Goal: Communication & Community: Participate in discussion

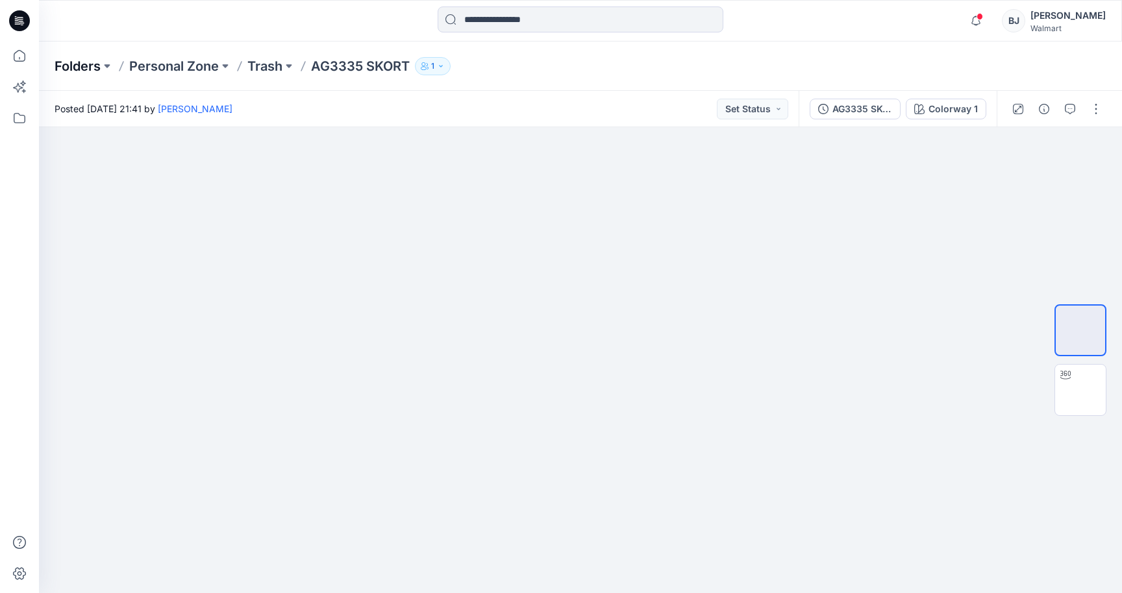
click at [76, 66] on p "Folders" at bounding box center [78, 66] width 46 height 18
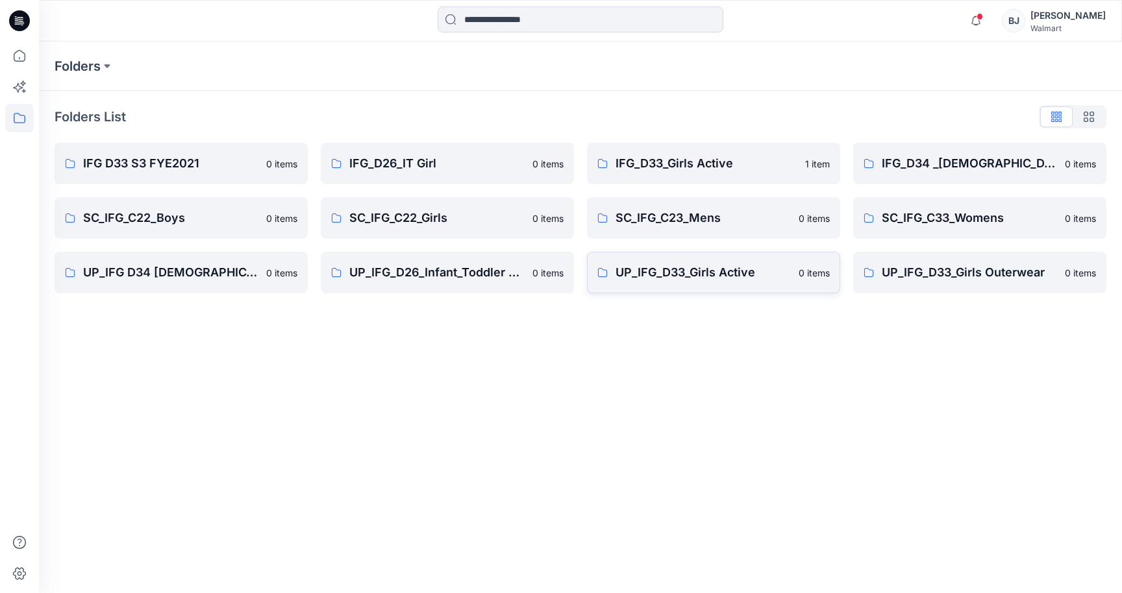
click at [656, 271] on p "UP_IFG_D33_Girls Active" at bounding box center [703, 273] width 175 height 18
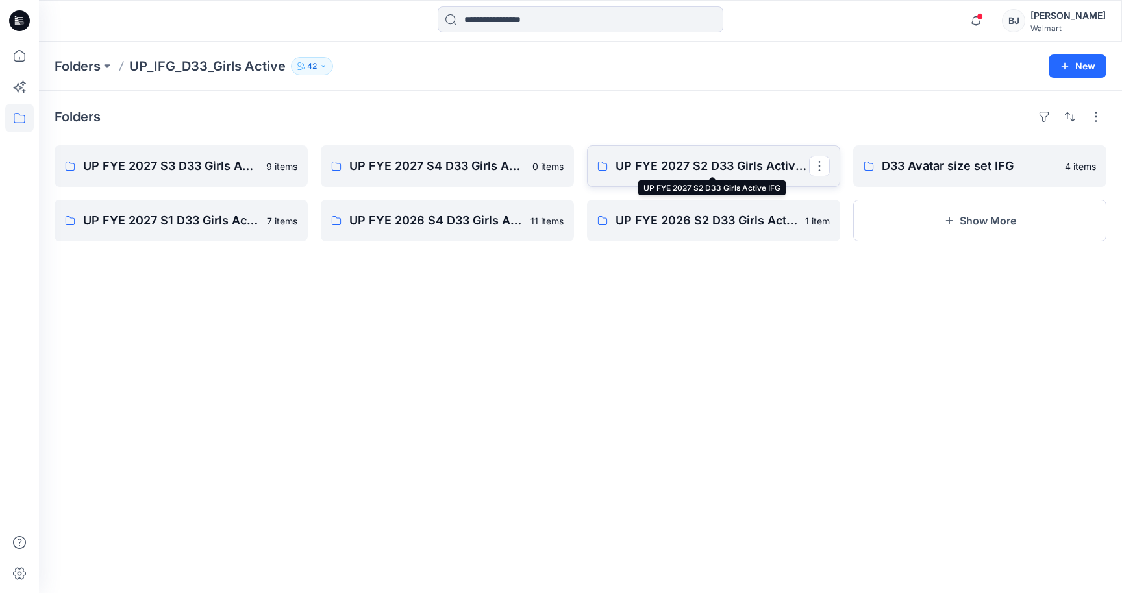
click at [718, 167] on p "UP FYE 2027 S2 D33 Girls Active IFG" at bounding box center [712, 166] width 193 height 18
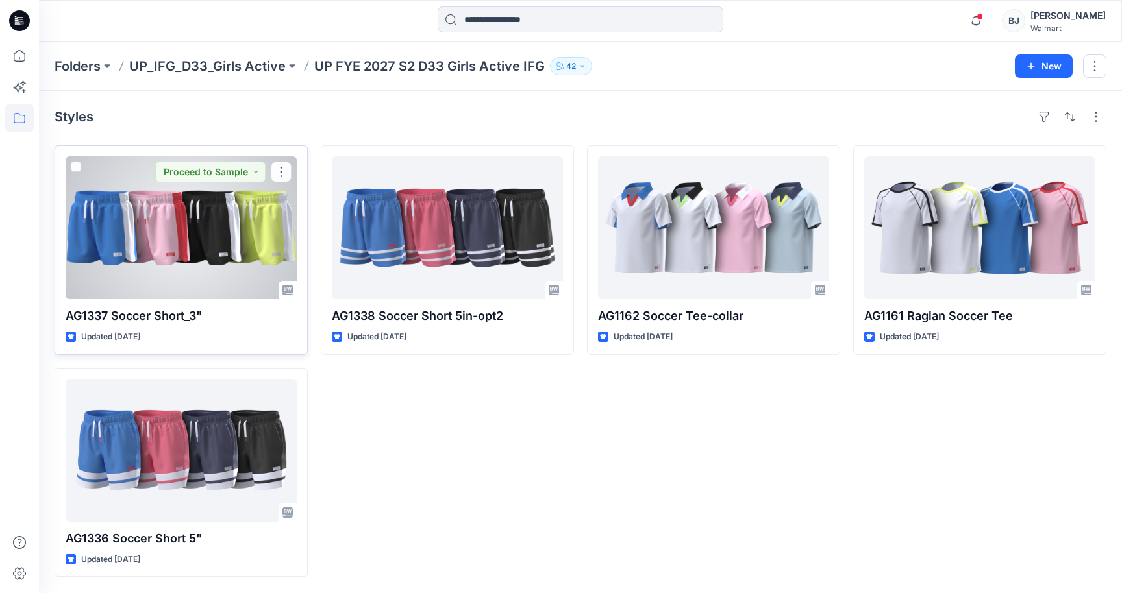
click at [234, 284] on div at bounding box center [181, 227] width 231 height 143
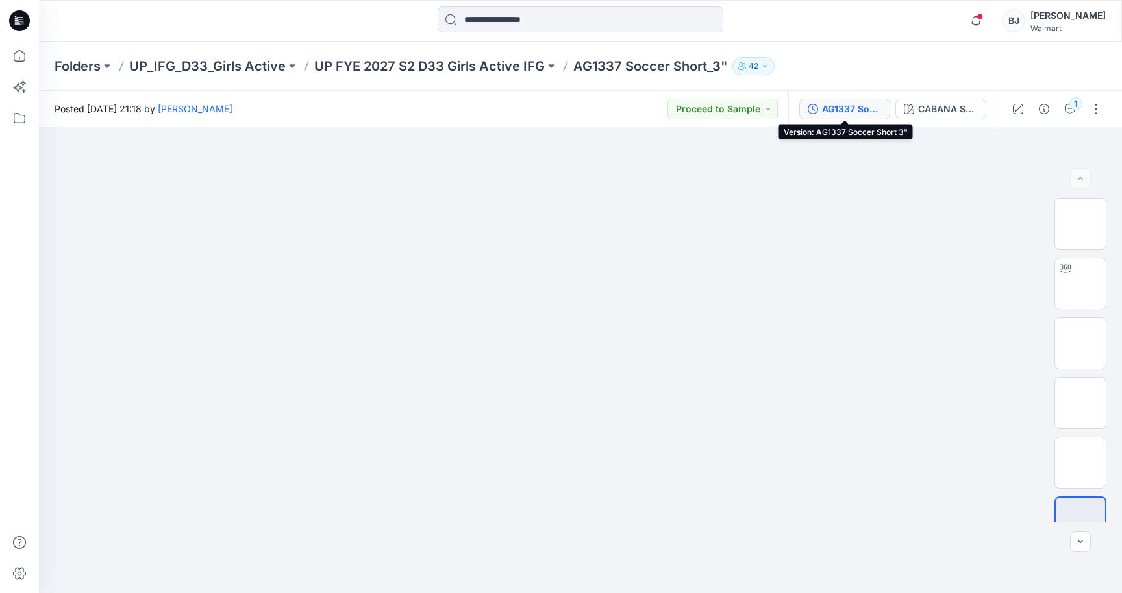
click at [856, 105] on div "AG1337 Soccer Short 3"" at bounding box center [852, 109] width 60 height 14
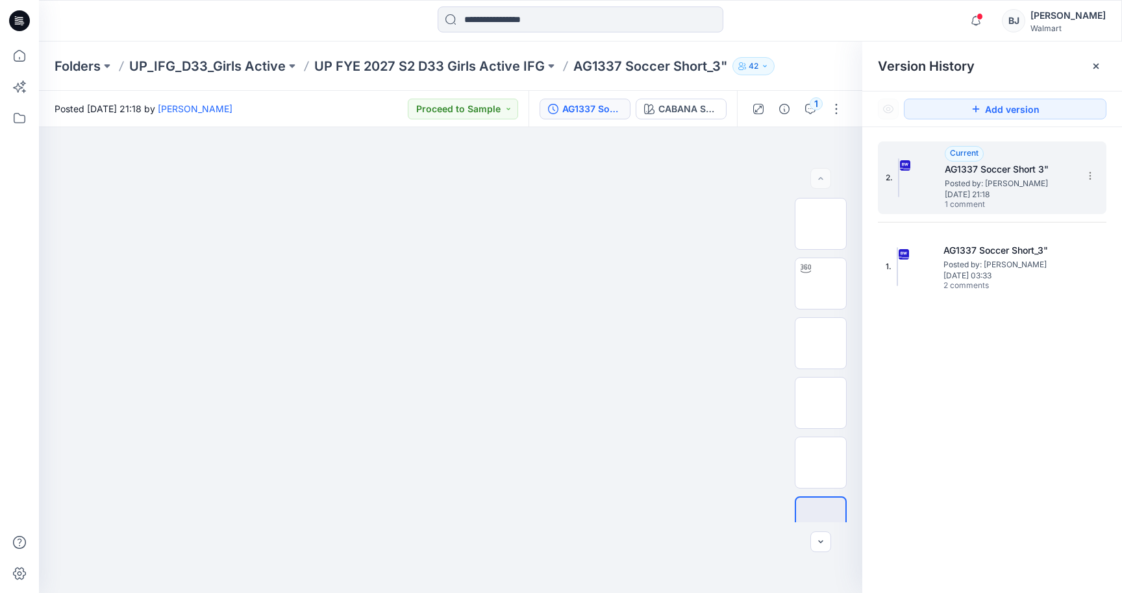
click at [1062, 160] on div "Current AG1337 Soccer Short 3" Posted by: Barbara Josvai Wednesday, July 23, 20…" at bounding box center [1010, 178] width 130 height 64
click at [1062, 168] on h5 "AG1337 Soccer Short 3"" at bounding box center [1010, 170] width 130 height 16
click at [1095, 60] on div at bounding box center [1096, 66] width 21 height 21
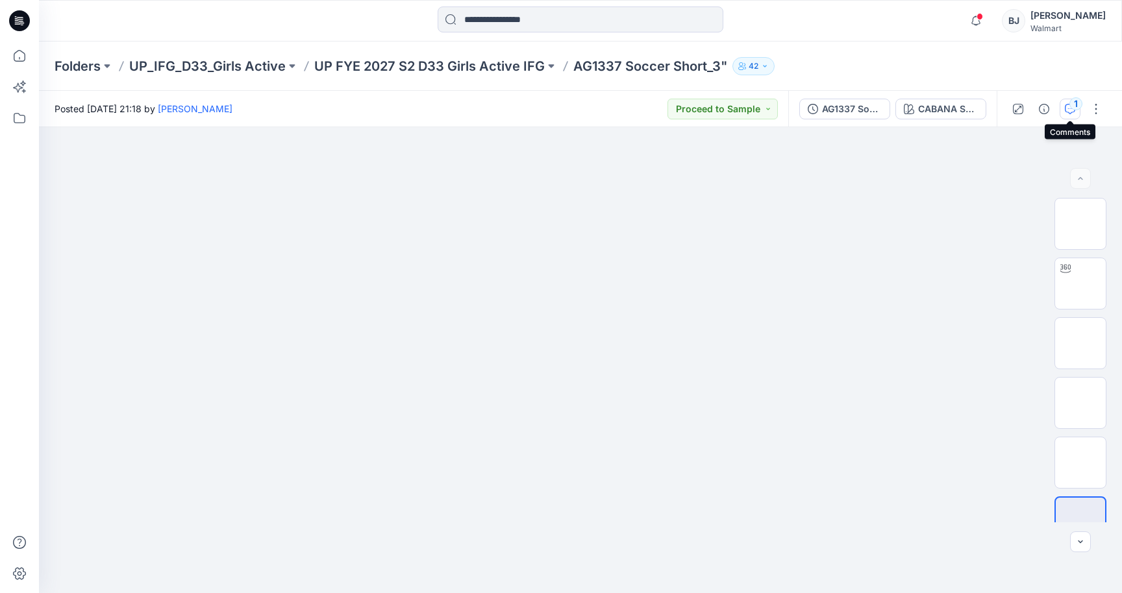
click at [1065, 106] on icon "button" at bounding box center [1070, 109] width 10 height 10
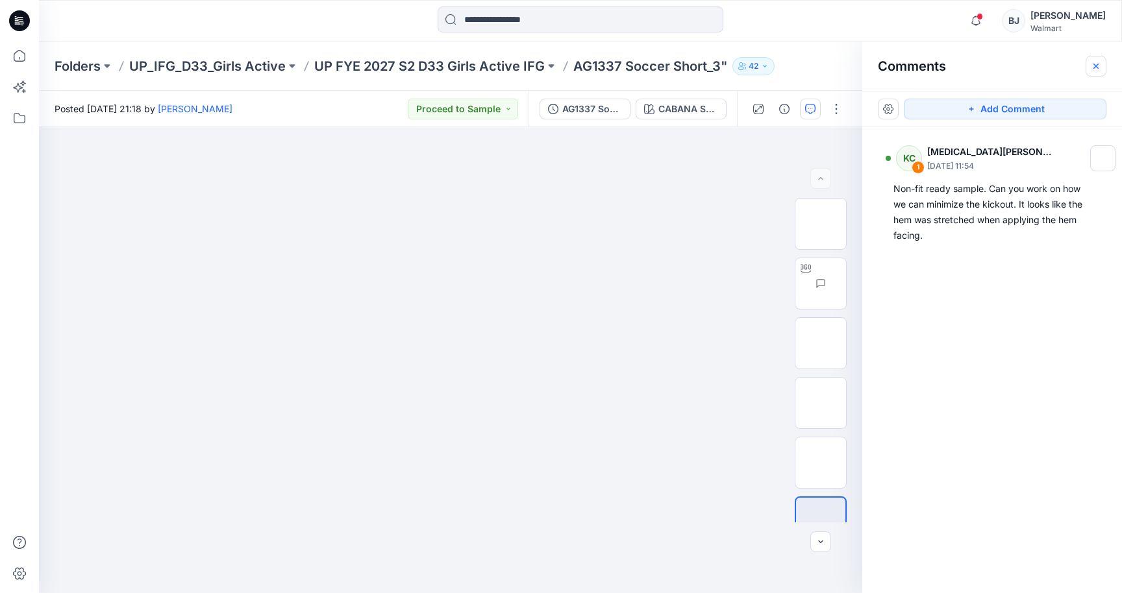
click at [1096, 62] on icon "button" at bounding box center [1096, 66] width 10 height 10
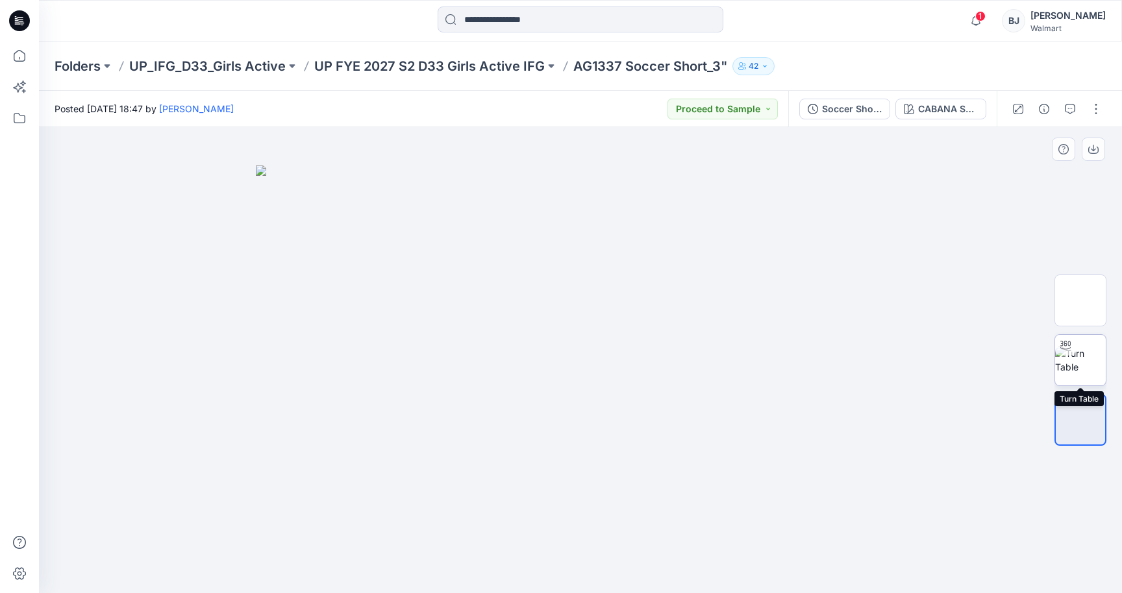
click at [1082, 361] on img at bounding box center [1080, 360] width 51 height 27
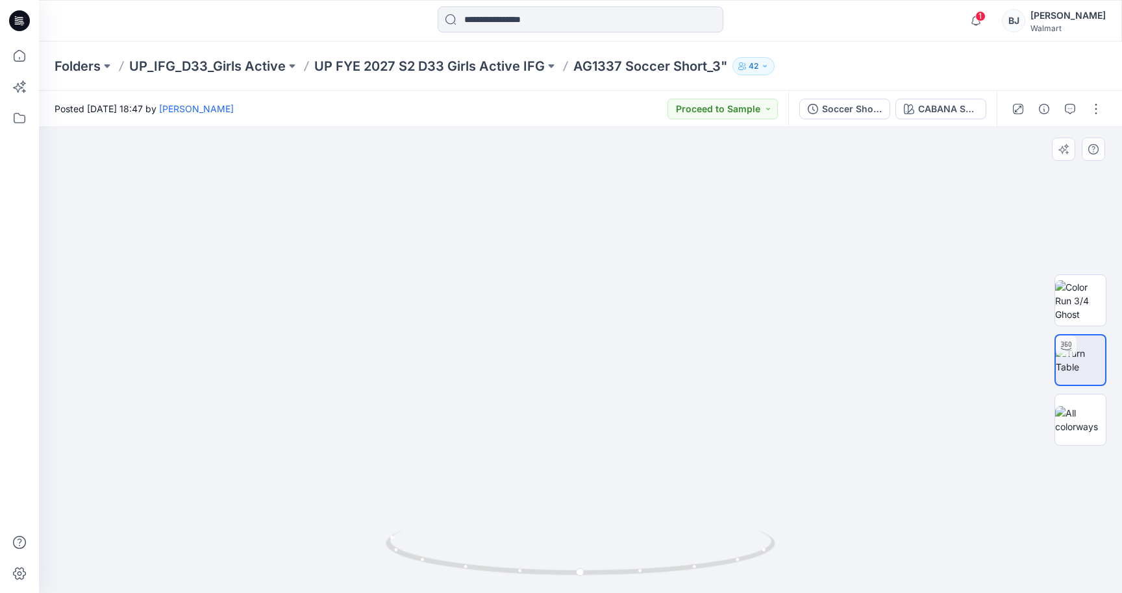
drag, startPoint x: 482, startPoint y: 408, endPoint x: 480, endPoint y: 397, distance: 11.2
click at [480, 397] on img at bounding box center [579, 176] width 1182 height 836
click at [1065, 105] on icon "button" at bounding box center [1070, 109] width 10 height 10
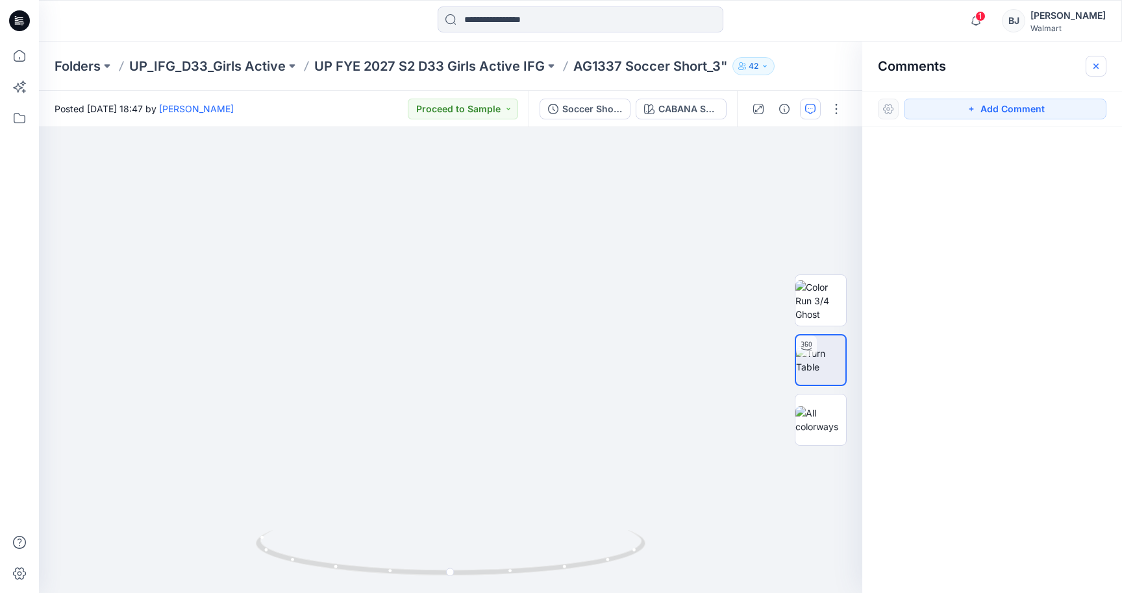
click at [1093, 62] on icon "button" at bounding box center [1096, 66] width 10 height 10
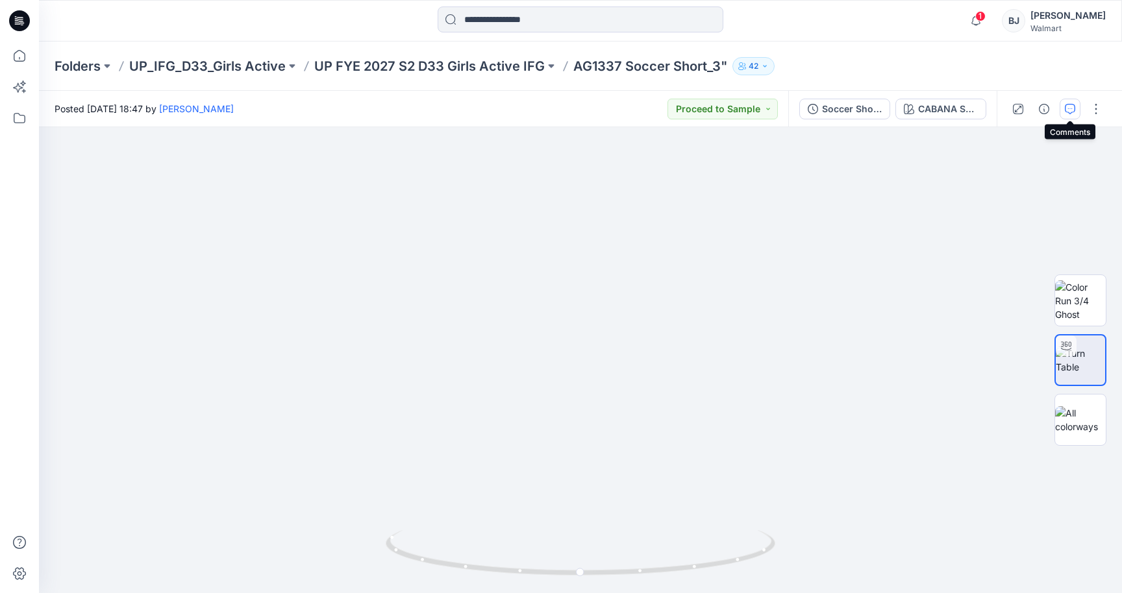
click at [1068, 110] on icon "button" at bounding box center [1070, 109] width 10 height 10
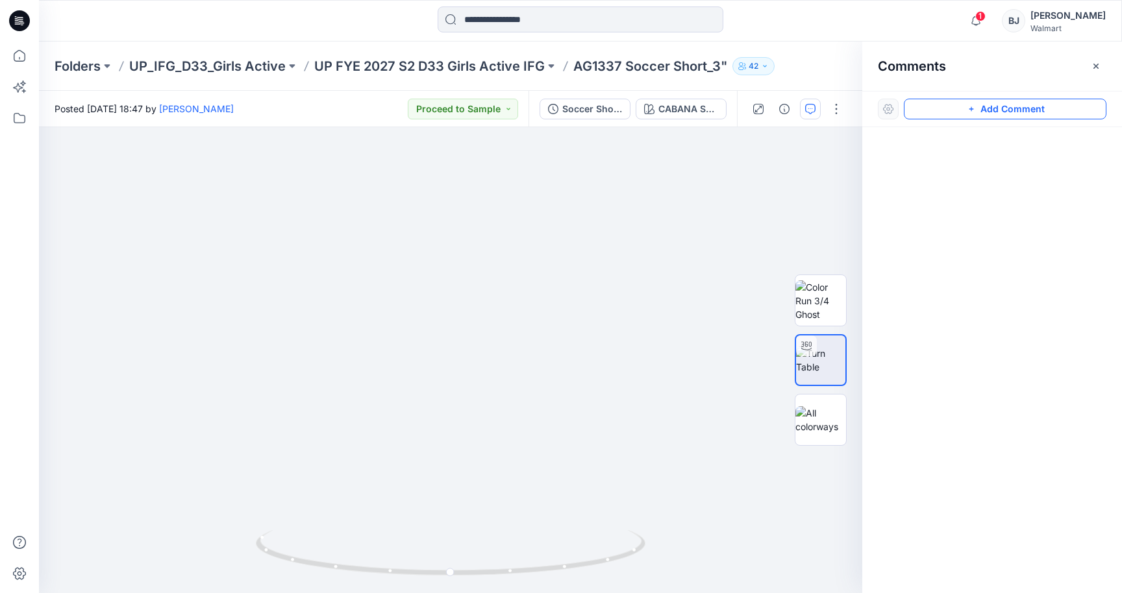
click at [955, 111] on button "Add Comment" at bounding box center [1005, 109] width 203 height 21
click at [586, 358] on div "1" at bounding box center [450, 360] width 823 height 466
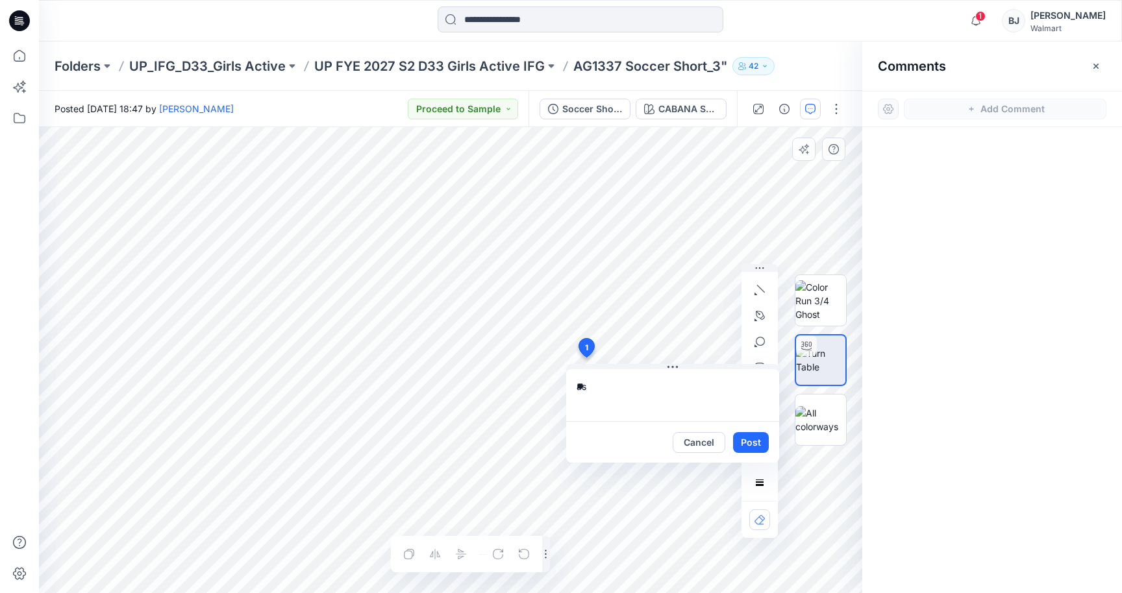
type textarea "*"
type textarea "**********"
click at [749, 437] on button "Post" at bounding box center [751, 442] width 36 height 21
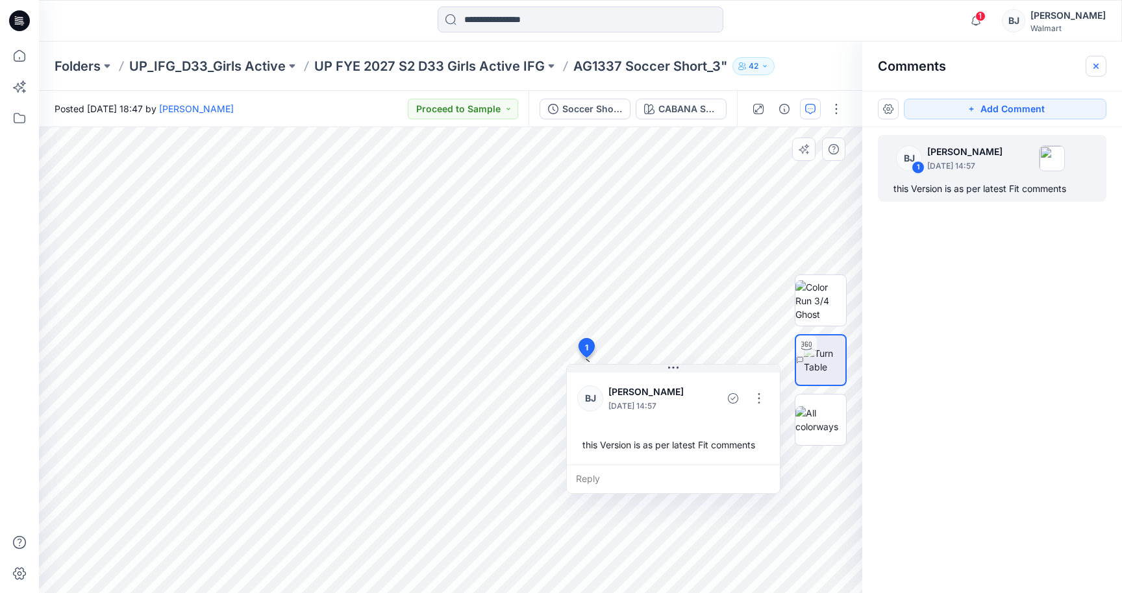
click at [1095, 63] on icon "button" at bounding box center [1096, 66] width 10 height 10
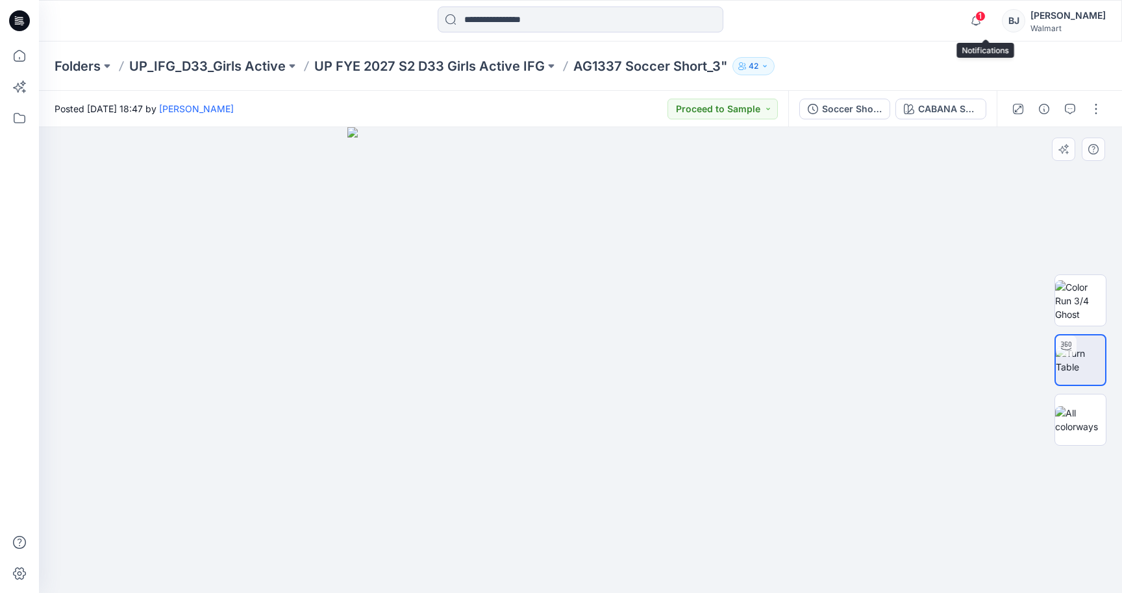
click at [986, 15] on span "1" at bounding box center [980, 16] width 10 height 10
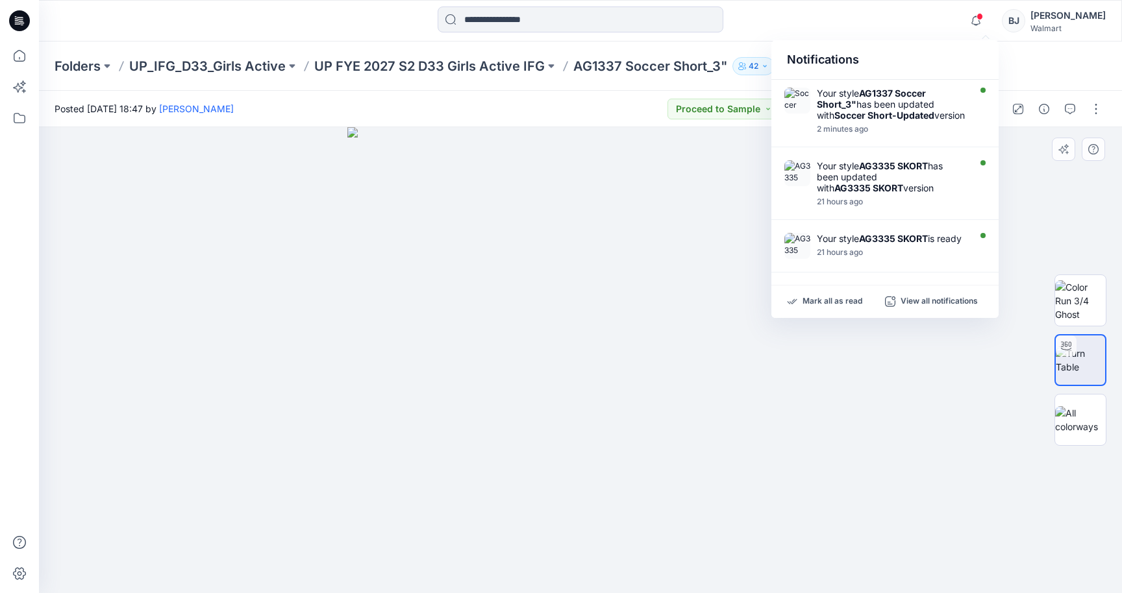
click at [721, 204] on img at bounding box center [580, 360] width 466 height 466
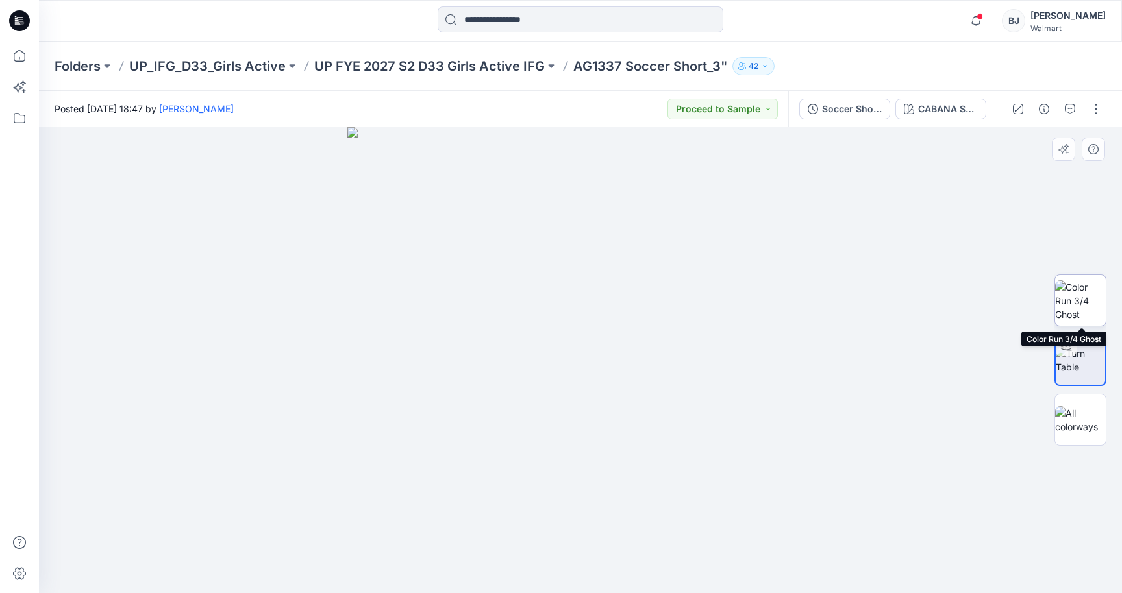
click at [1084, 297] on img at bounding box center [1080, 300] width 51 height 41
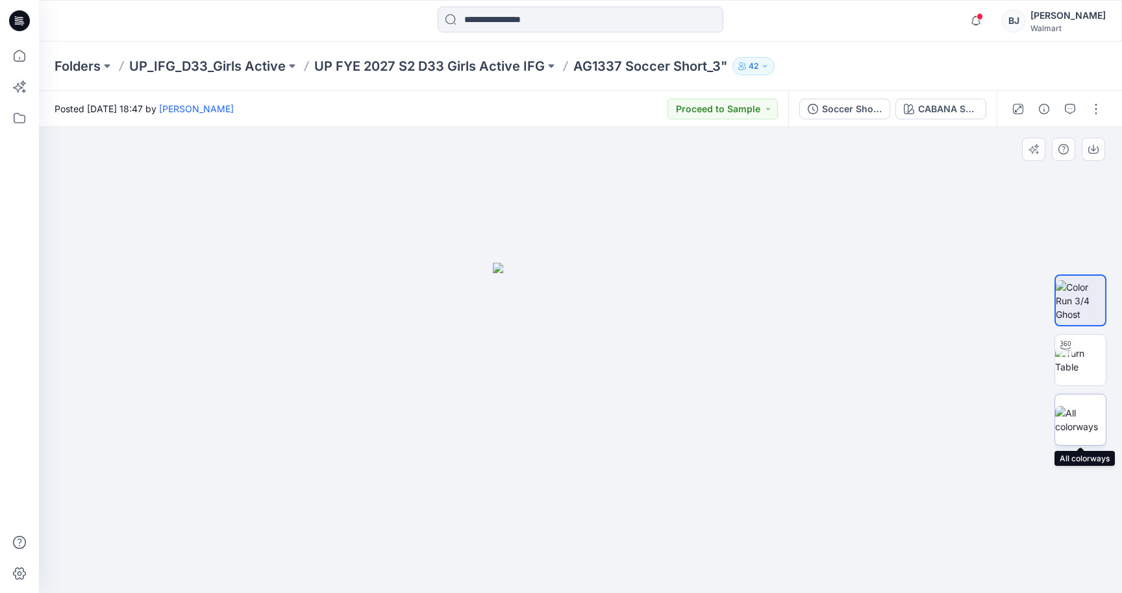
click at [1082, 419] on img at bounding box center [1080, 419] width 51 height 27
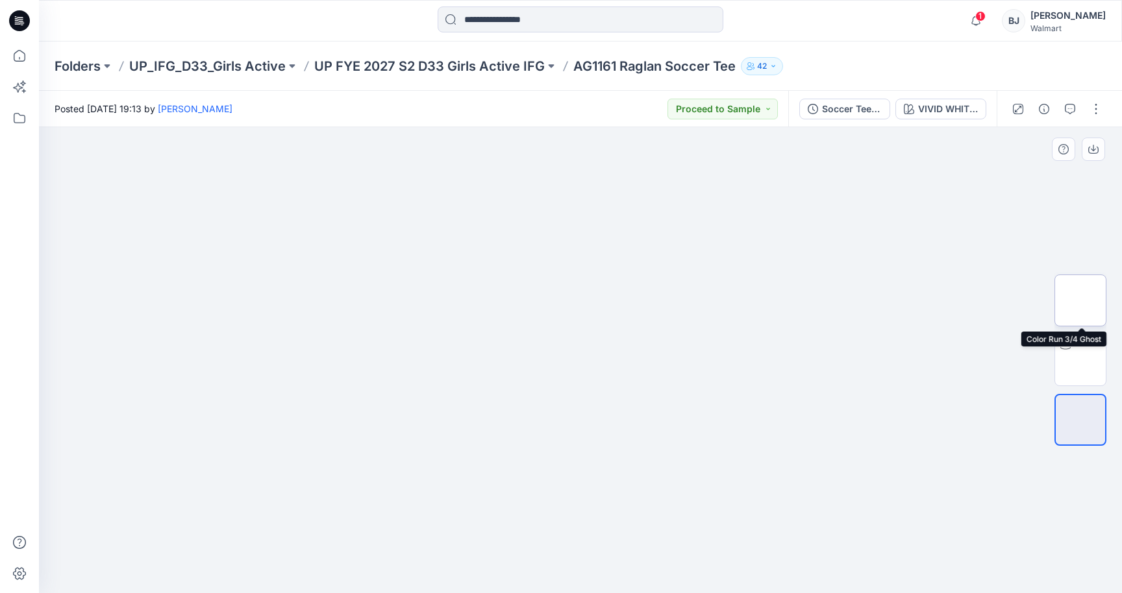
click at [1080, 301] on img at bounding box center [1080, 301] width 0 height 0
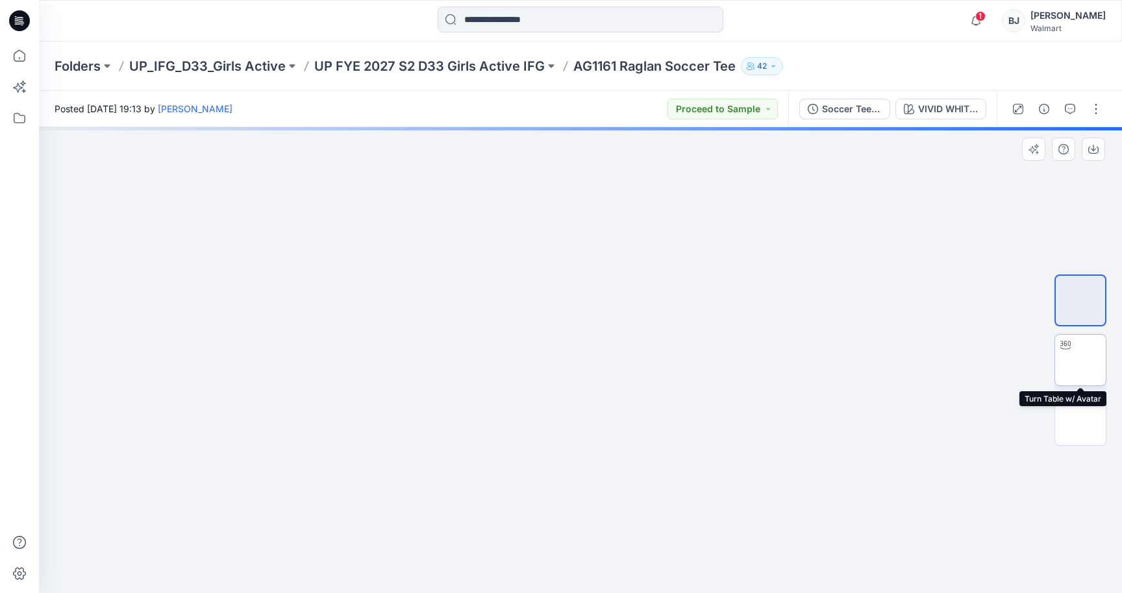
click at [1080, 360] on img at bounding box center [1080, 360] width 0 height 0
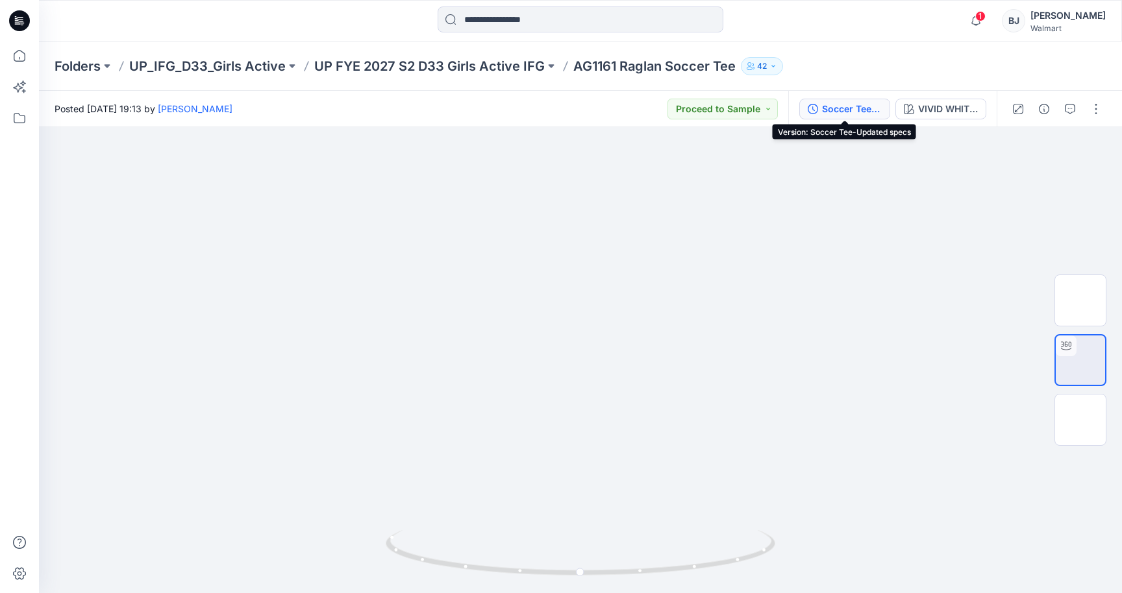
click at [864, 111] on div "Soccer Tee-Updated specs" at bounding box center [852, 109] width 60 height 14
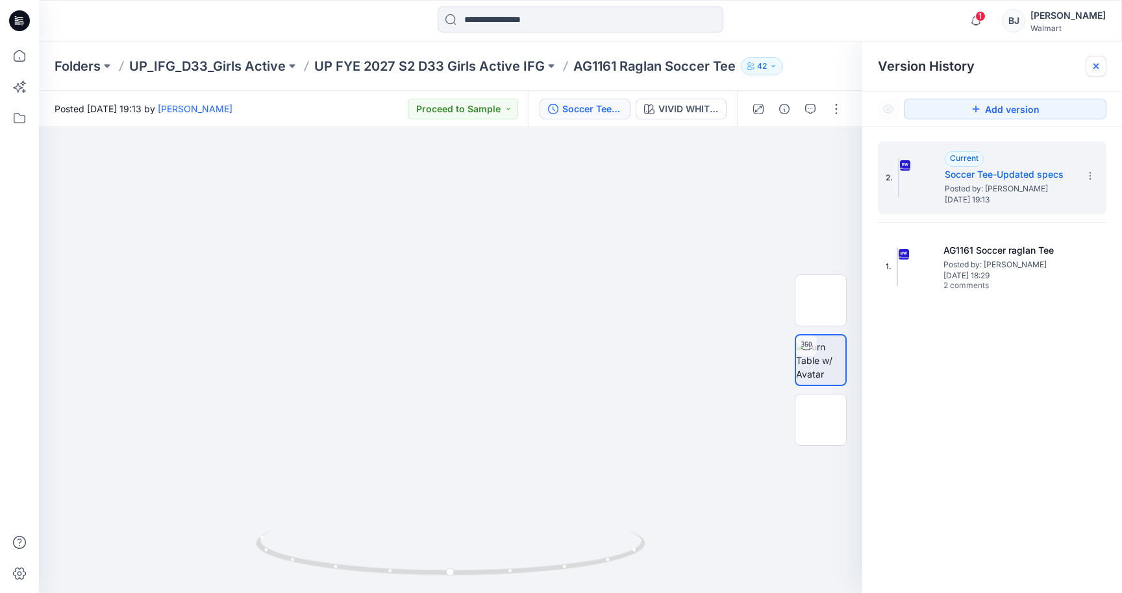
click at [1094, 66] on icon at bounding box center [1096, 66] width 10 height 10
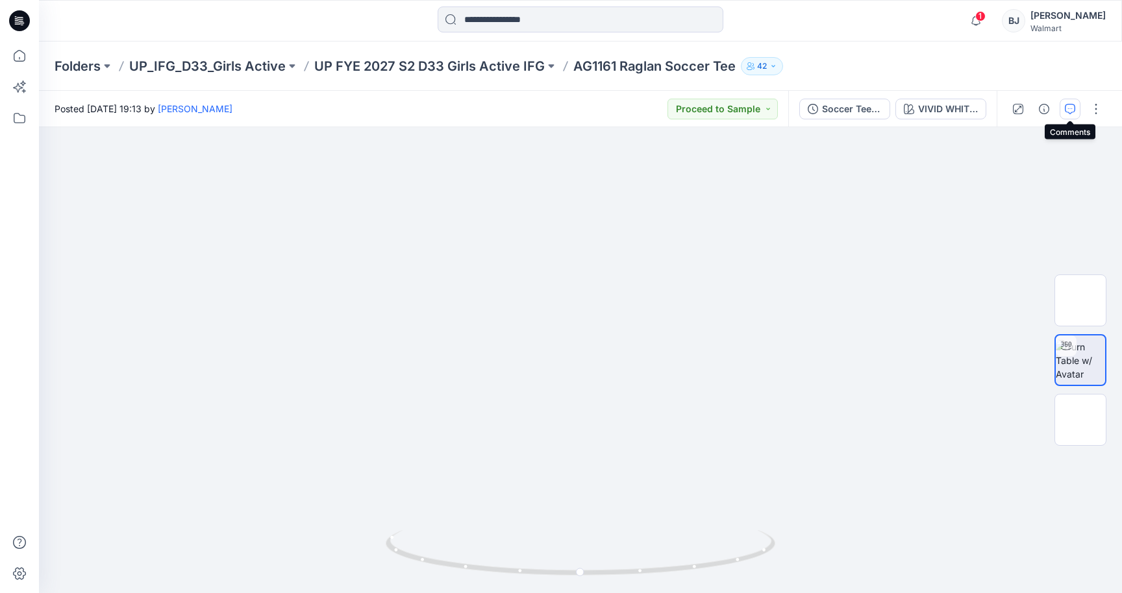
click at [1070, 106] on icon "button" at bounding box center [1070, 109] width 10 height 10
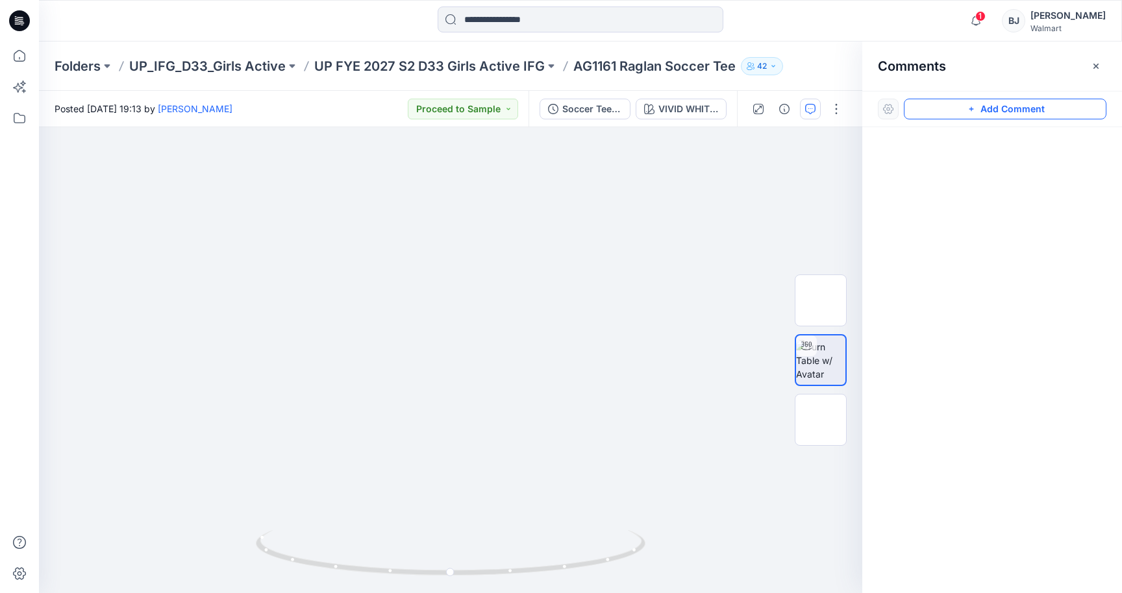
click at [979, 109] on button "Add Comment" at bounding box center [1005, 109] width 203 height 21
click at [551, 330] on div "1" at bounding box center [450, 360] width 823 height 466
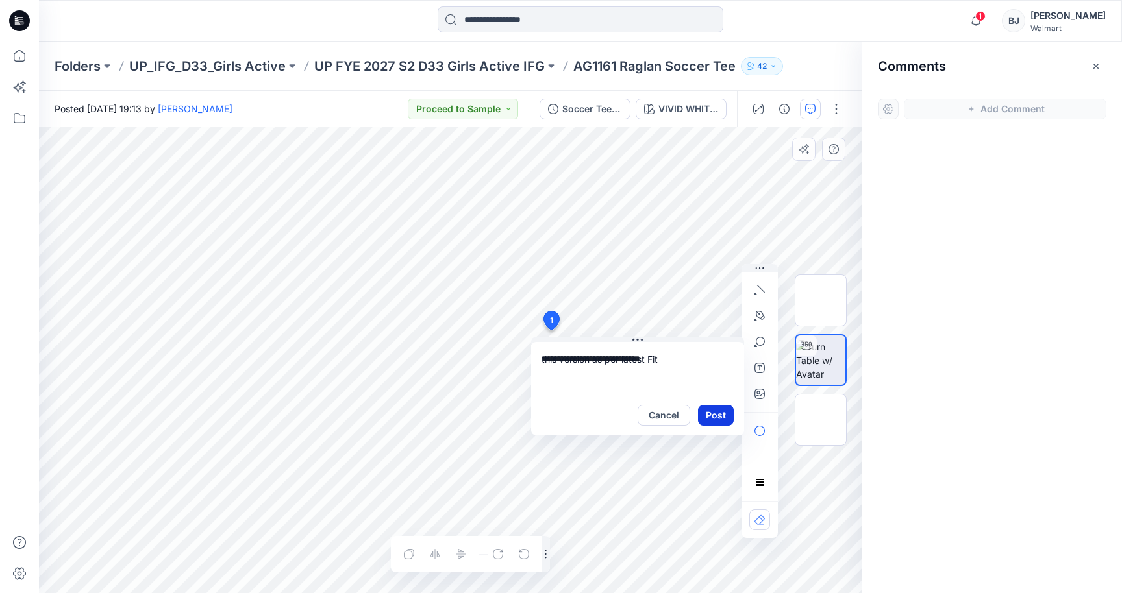
type textarea "**********"
click at [714, 415] on button "Post" at bounding box center [716, 415] width 36 height 21
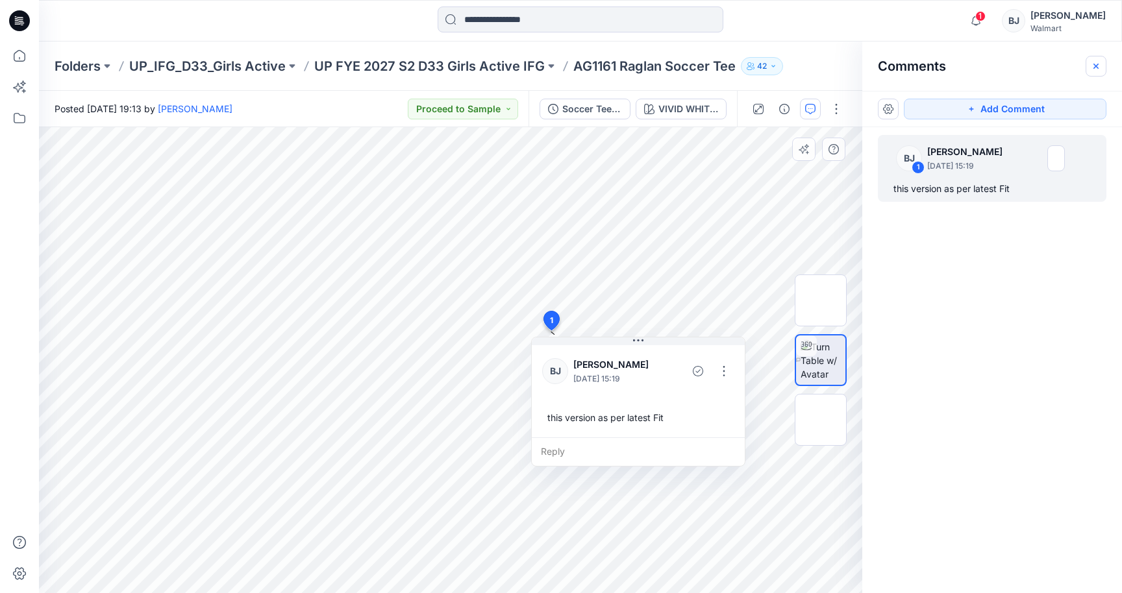
click at [1099, 68] on icon "button" at bounding box center [1096, 66] width 10 height 10
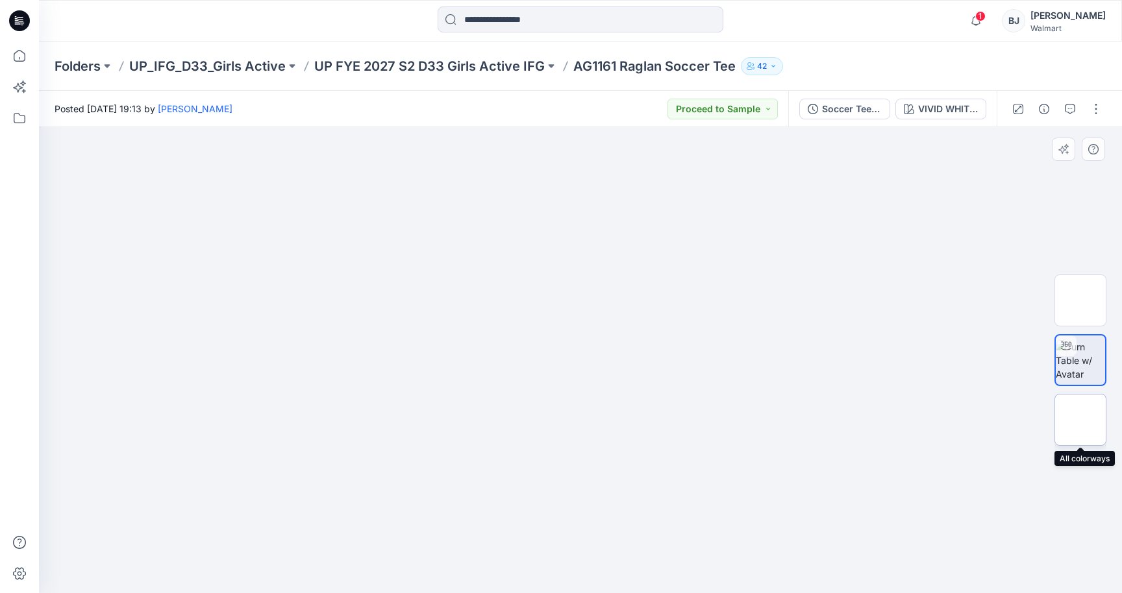
click at [1080, 420] on img at bounding box center [1080, 420] width 0 height 0
click at [1080, 301] on img at bounding box center [1080, 301] width 0 height 0
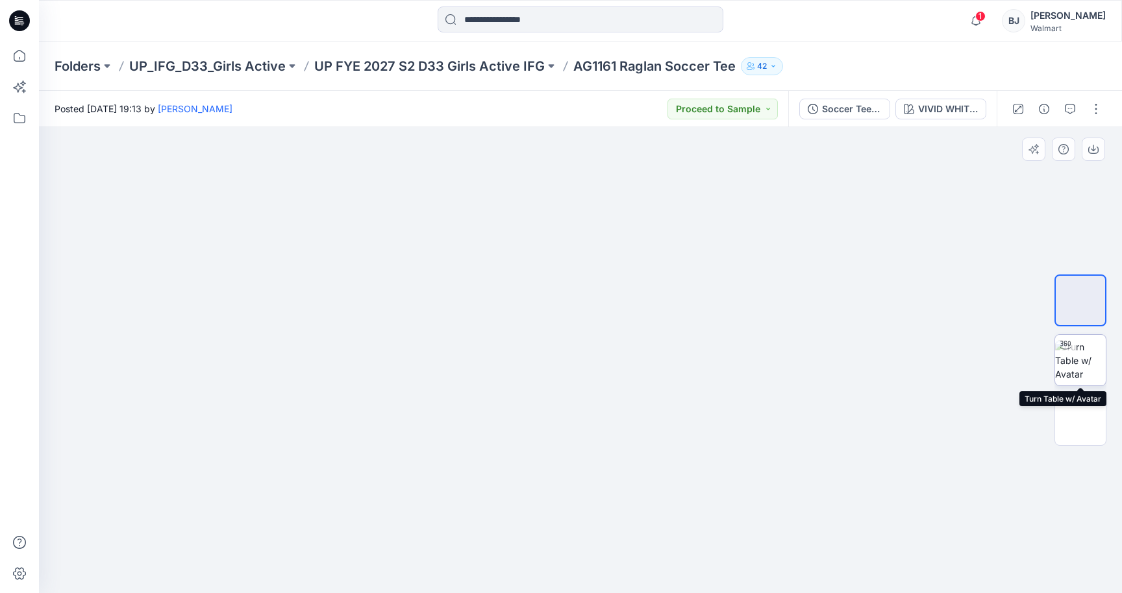
click at [1072, 353] on div at bounding box center [1065, 345] width 21 height 21
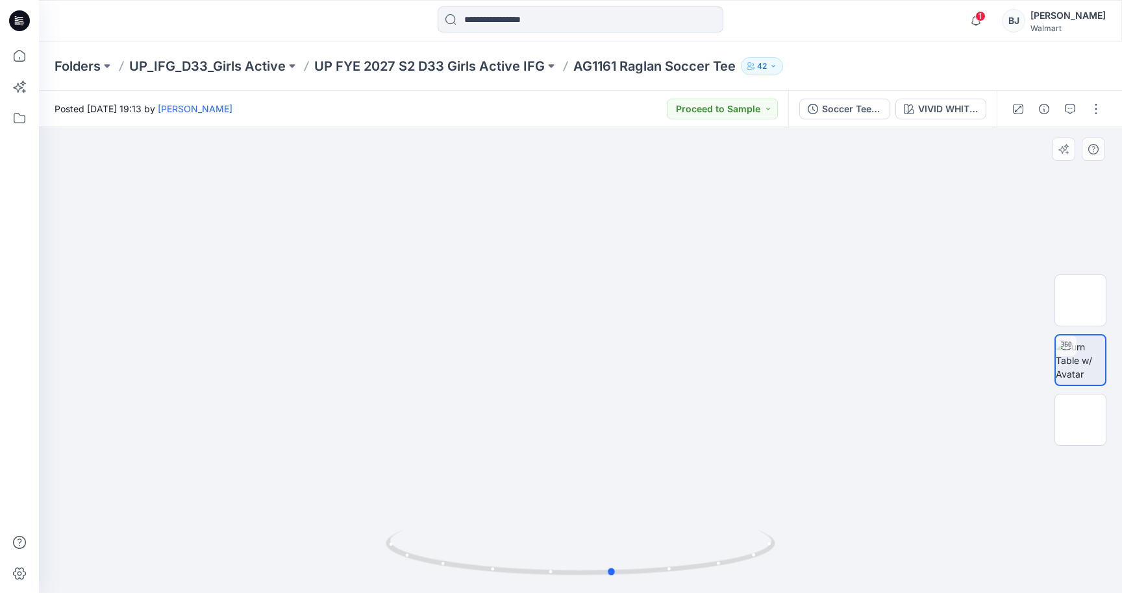
drag, startPoint x: 579, startPoint y: 571, endPoint x: 222, endPoint y: 529, distance: 359.5
click at [222, 529] on div at bounding box center [580, 360] width 1083 height 466
drag, startPoint x: 611, startPoint y: 573, endPoint x: 630, endPoint y: 556, distance: 25.3
click at [630, 556] on icon at bounding box center [582, 554] width 393 height 49
click at [928, 114] on div "VIVID WHITE/ Black Soot" at bounding box center [948, 109] width 60 height 14
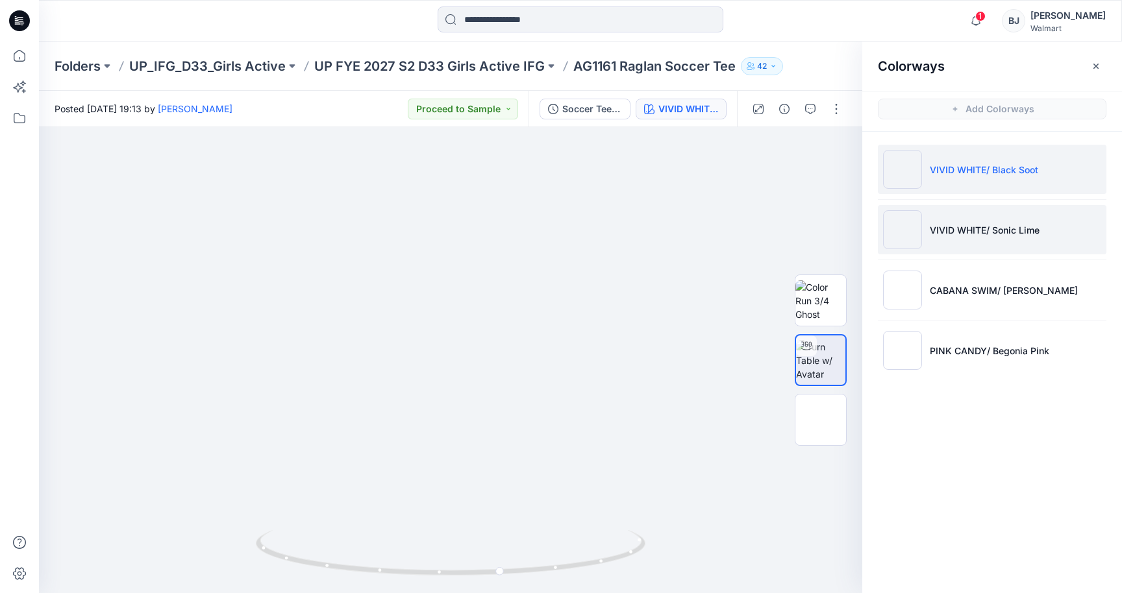
click at [964, 234] on p "VIVID WHITE/ Sonic Lime" at bounding box center [985, 230] width 110 height 14
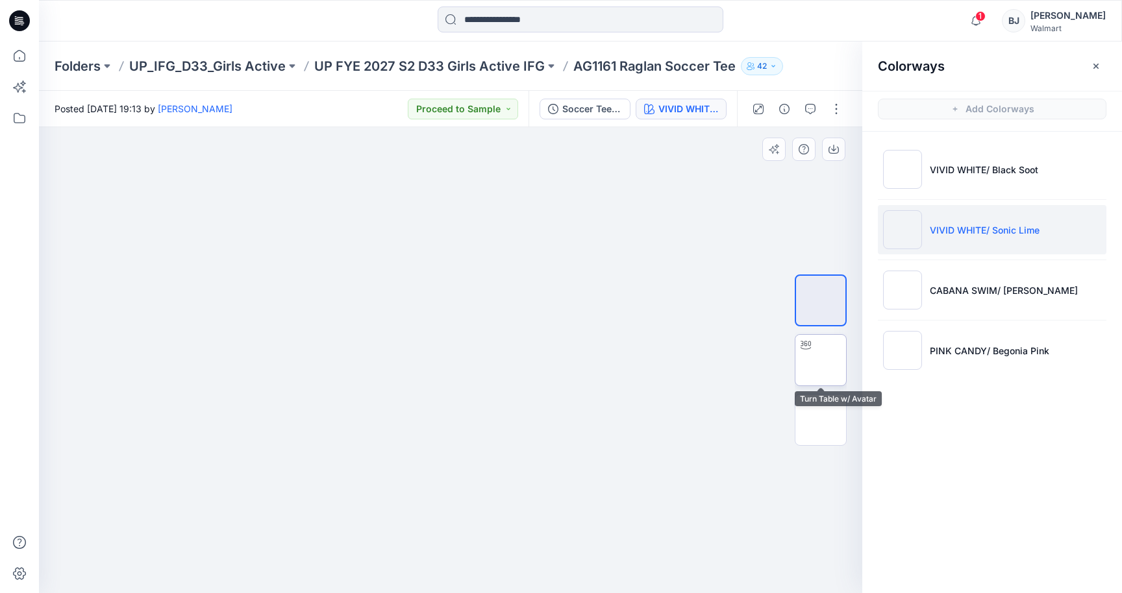
click at [821, 360] on img at bounding box center [821, 360] width 0 height 0
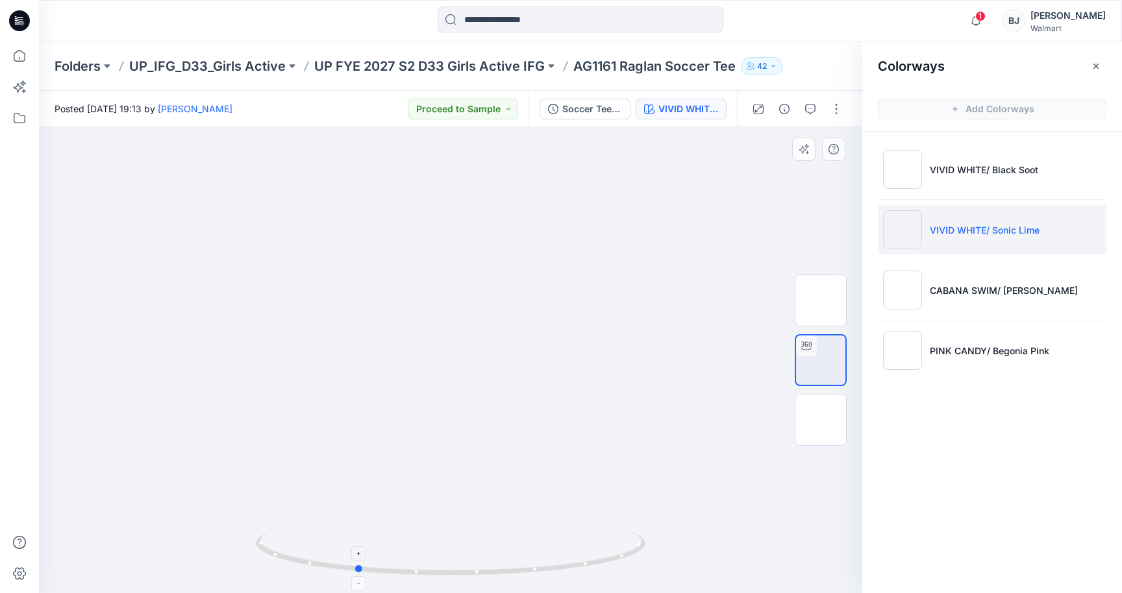
drag, startPoint x: 453, startPoint y: 574, endPoint x: 358, endPoint y: 556, distance: 96.4
click at [358, 556] on icon at bounding box center [452, 554] width 393 height 49
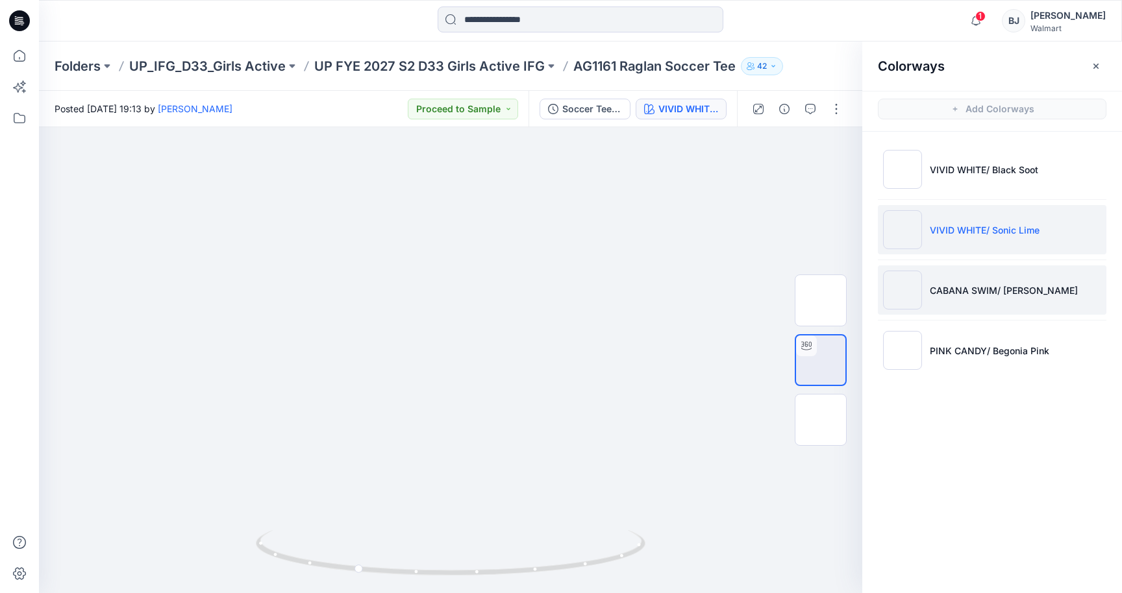
click at [973, 285] on p "CABANA SWIM/ [PERSON_NAME]" at bounding box center [1004, 291] width 148 height 14
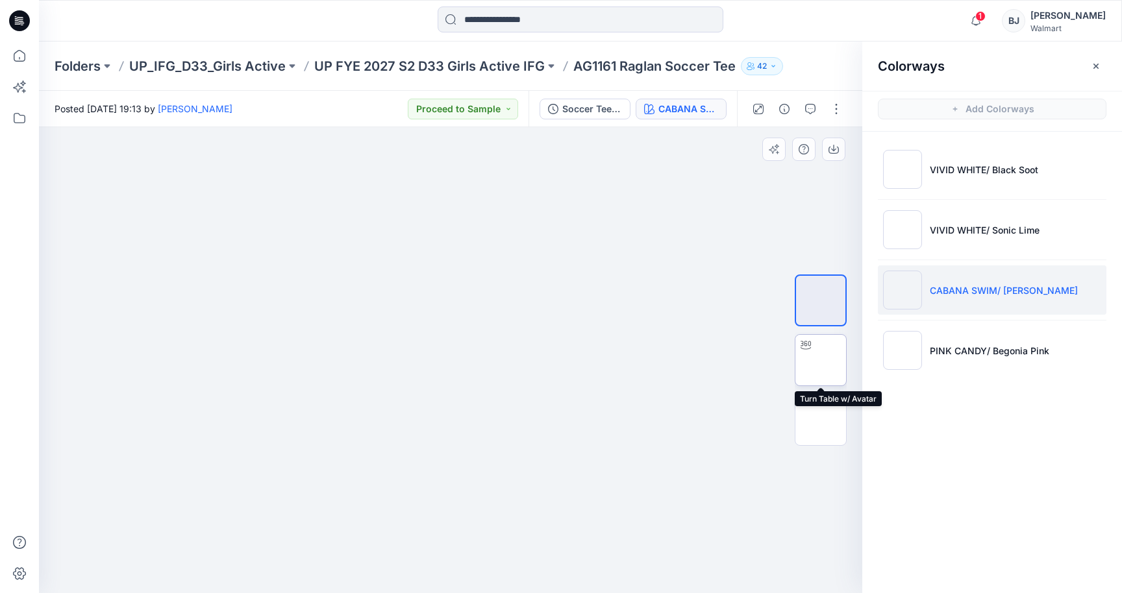
click at [821, 360] on img at bounding box center [821, 360] width 0 height 0
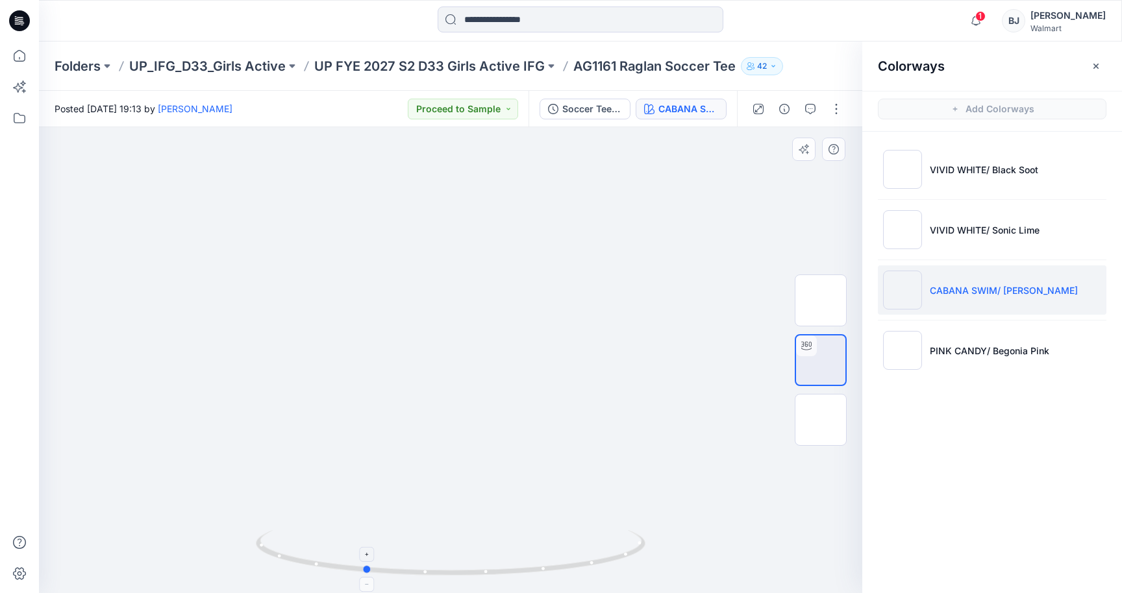
drag, startPoint x: 450, startPoint y: 575, endPoint x: 364, endPoint y: 564, distance: 87.1
click at [364, 564] on icon at bounding box center [452, 554] width 393 height 49
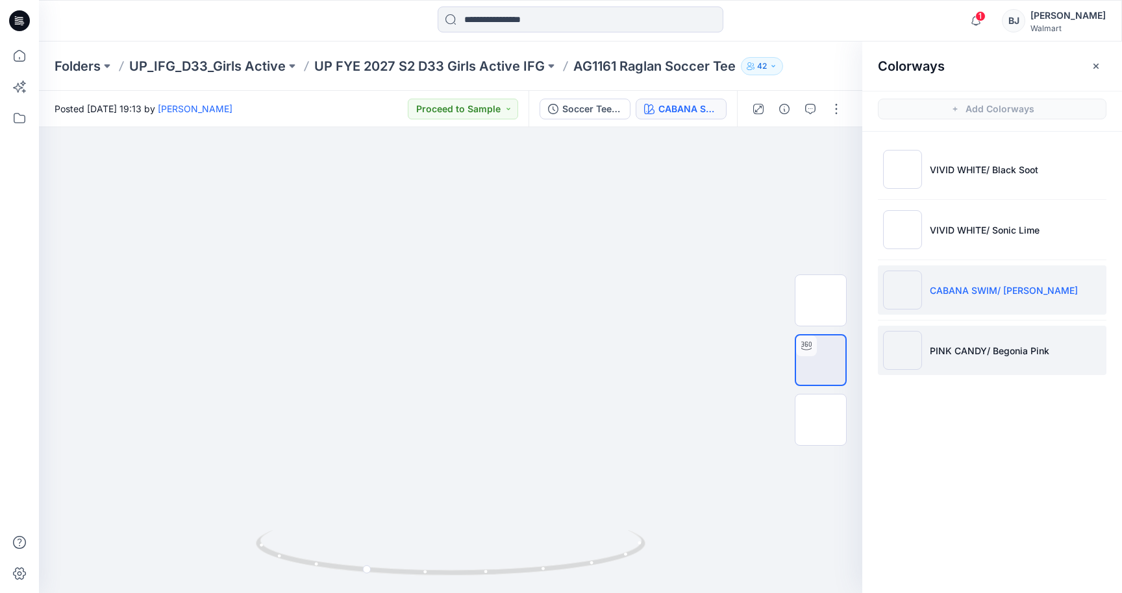
click at [983, 337] on li "PINK CANDY/ Begonia Pink" at bounding box center [992, 350] width 229 height 49
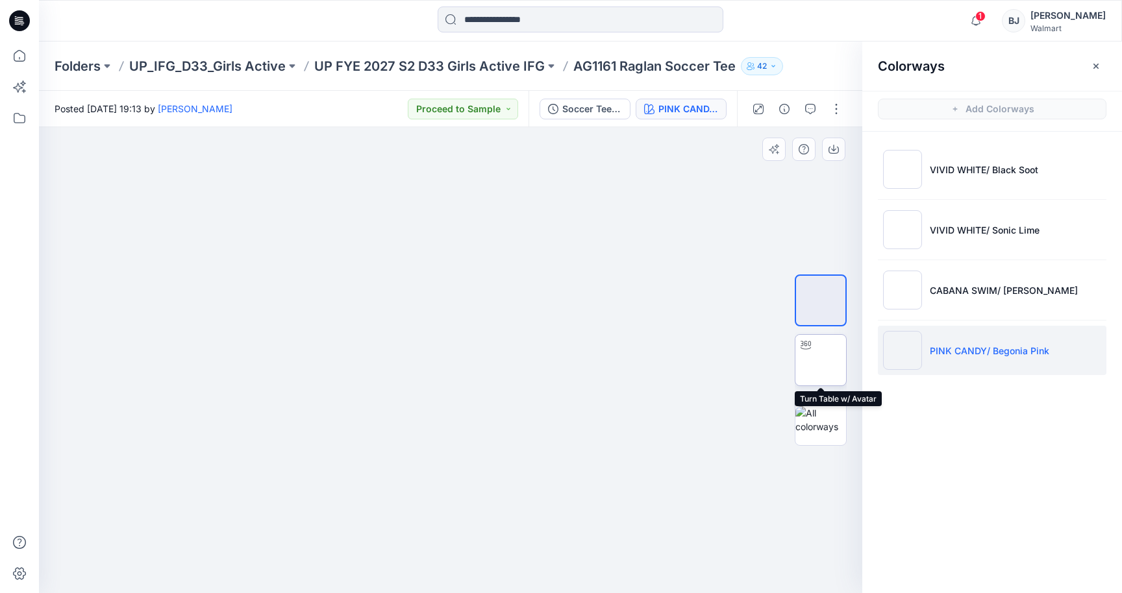
click at [821, 360] on img at bounding box center [821, 360] width 0 height 0
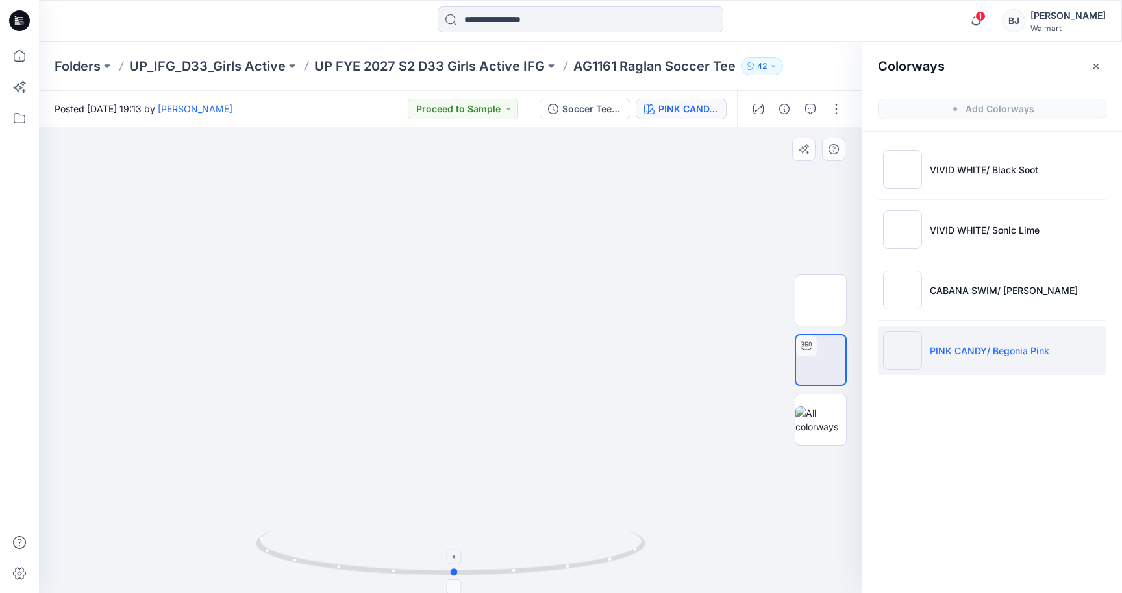
drag, startPoint x: 450, startPoint y: 575, endPoint x: 454, endPoint y: 565, distance: 10.5
click at [454, 565] on icon at bounding box center [452, 554] width 393 height 49
click at [1097, 66] on icon "button" at bounding box center [1096, 66] width 10 height 10
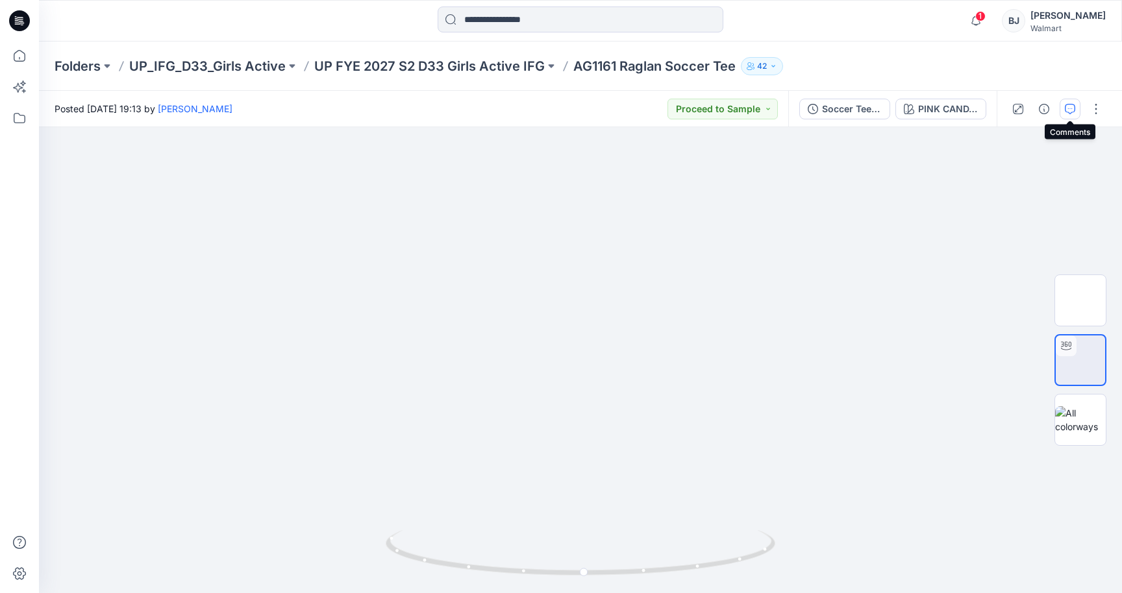
click at [1071, 103] on button "button" at bounding box center [1070, 109] width 21 height 21
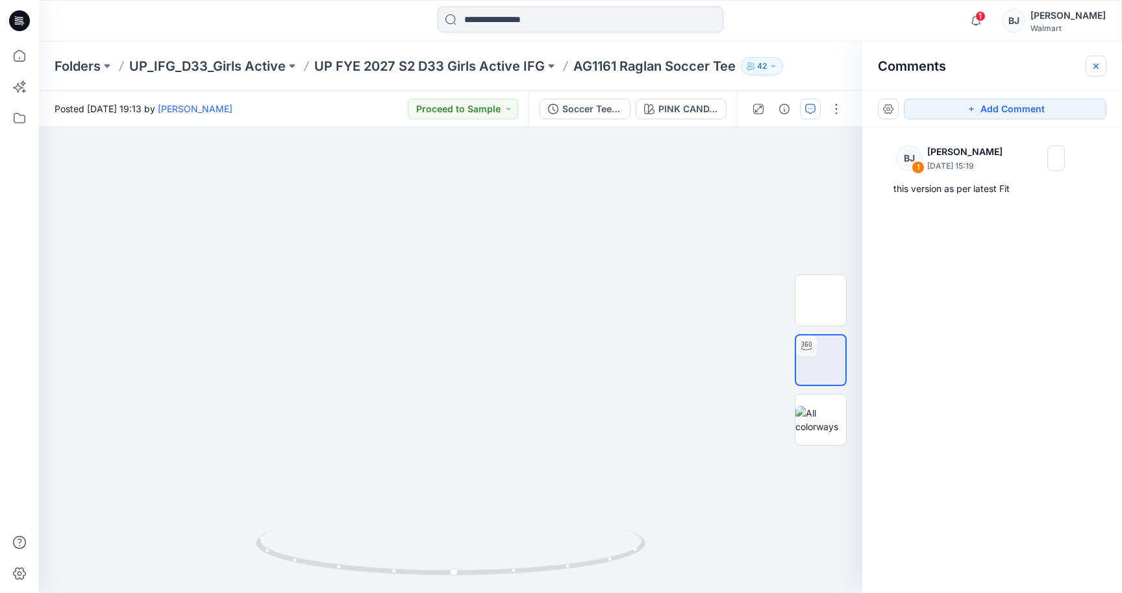
click at [1098, 66] on icon "button" at bounding box center [1096, 66] width 10 height 10
